Goal: Information Seeking & Learning: Learn about a topic

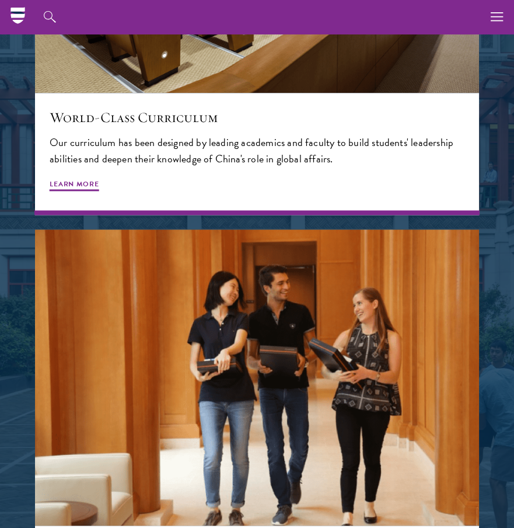
scroll to position [1149, 0]
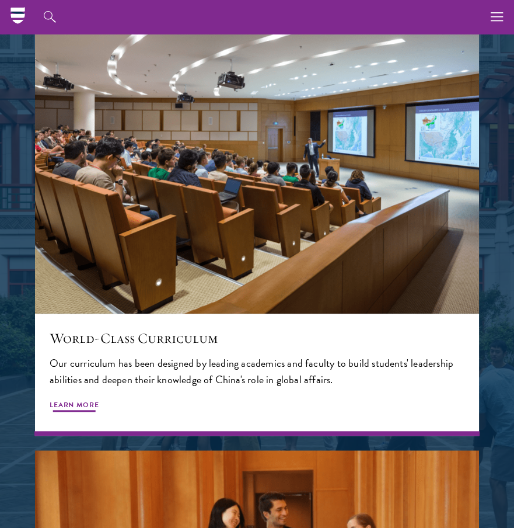
click at [78, 405] on span "Learn More" at bounding box center [75, 406] width 50 height 14
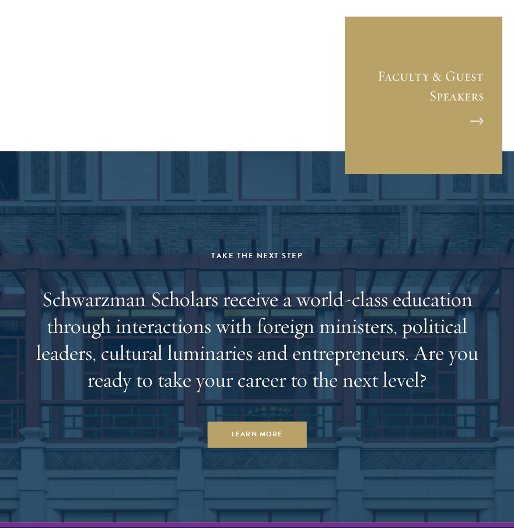
scroll to position [5124, 0]
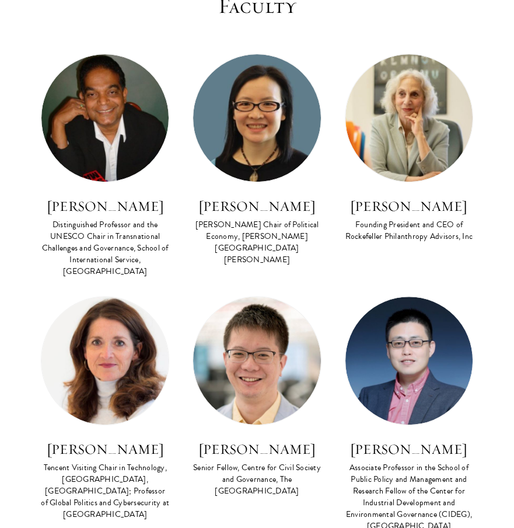
scroll to position [460, 0]
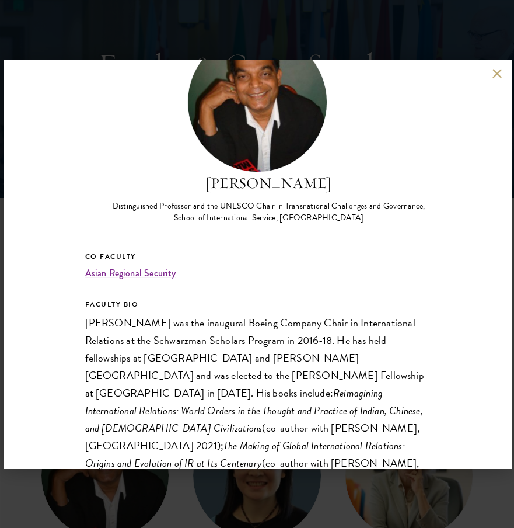
scroll to position [58, 0]
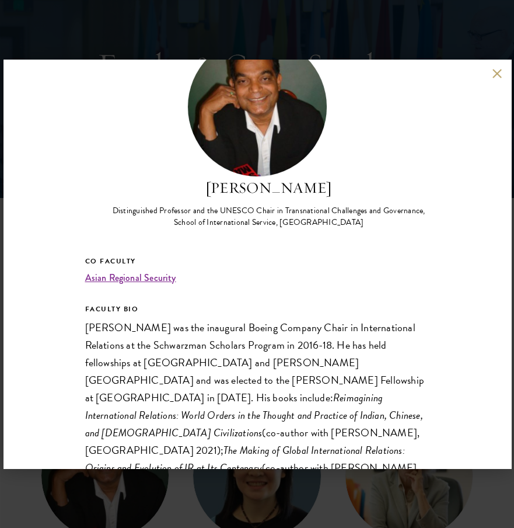
click at [493, 71] on button at bounding box center [498, 73] width 10 height 10
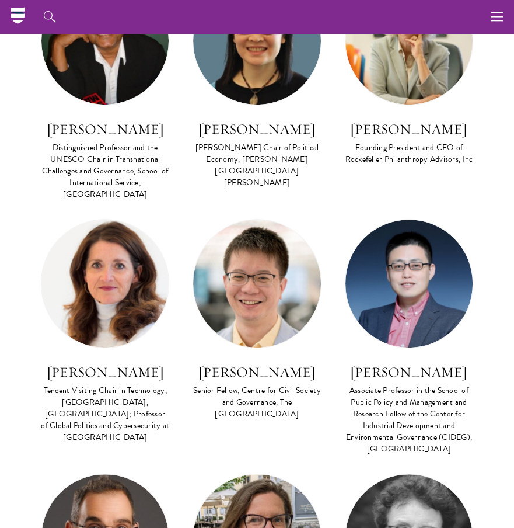
scroll to position [481, 0]
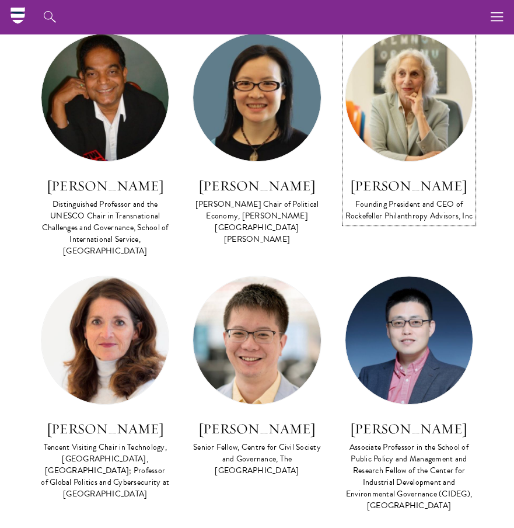
click at [441, 126] on img at bounding box center [409, 97] width 127 height 127
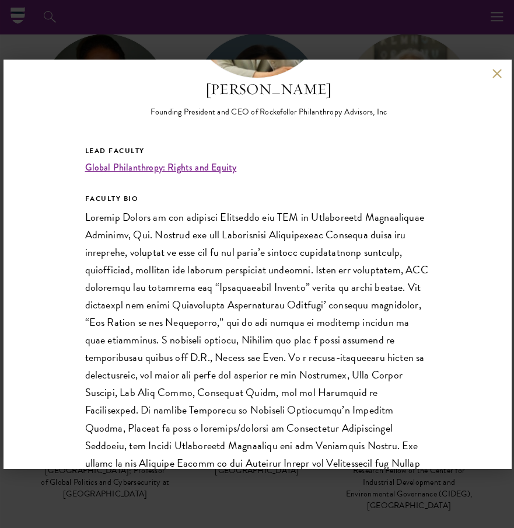
scroll to position [229, 0]
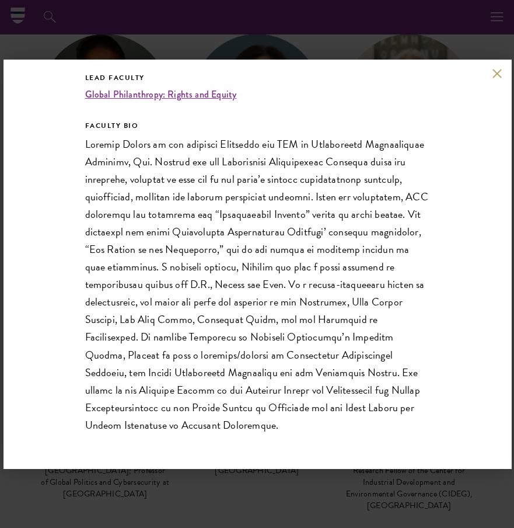
click at [495, 69] on button at bounding box center [498, 73] width 10 height 10
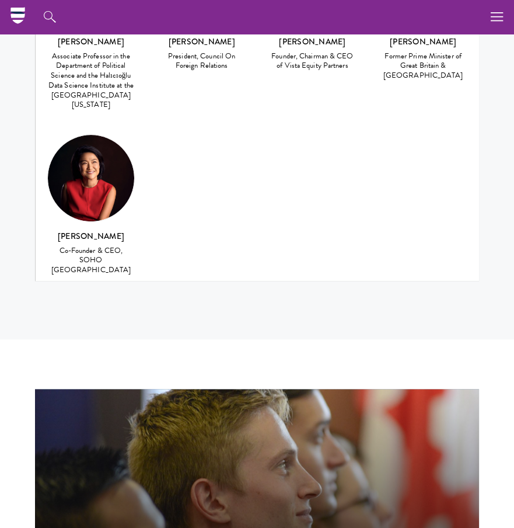
scroll to position [5485, 0]
